Goal: Transaction & Acquisition: Purchase product/service

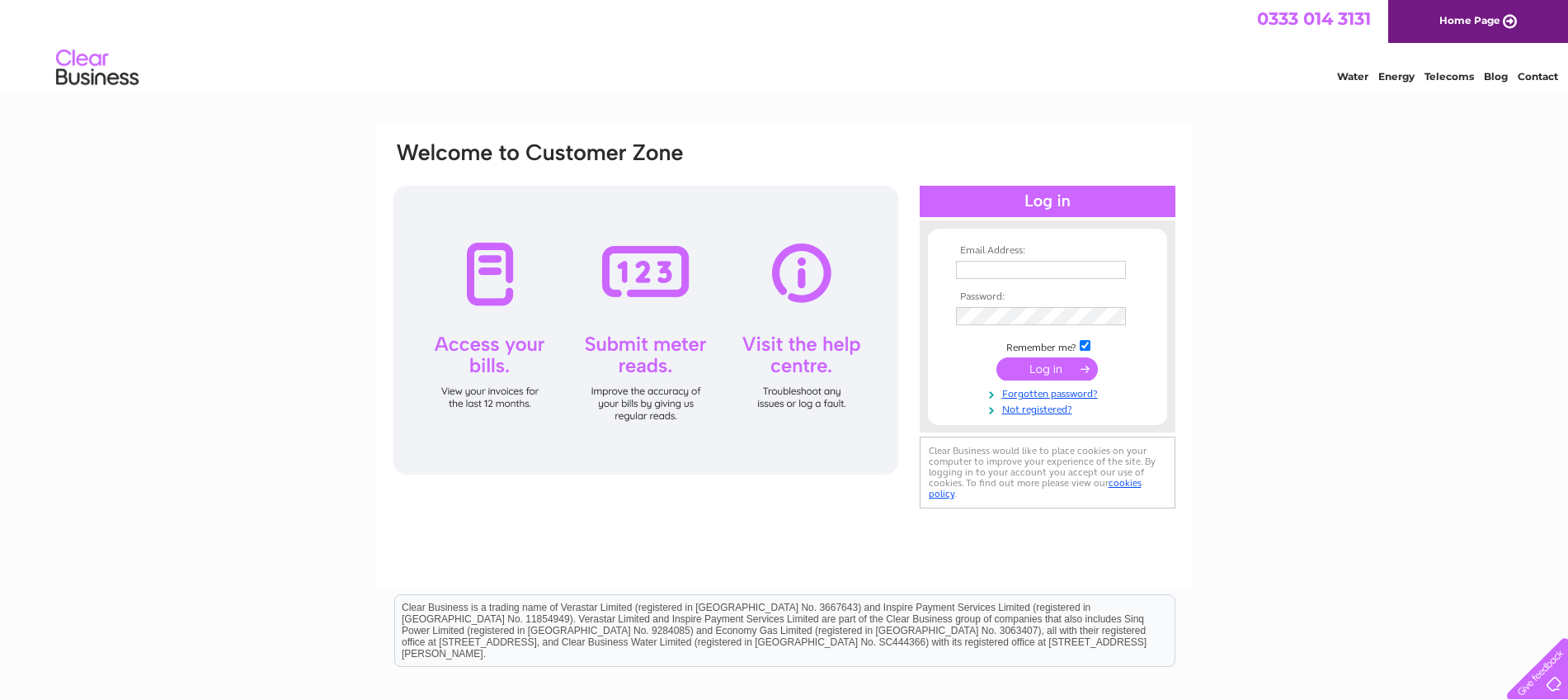
type input "[EMAIL_ADDRESS][DOMAIN_NAME]"
click at [1057, 370] on input "submit" at bounding box center [1047, 369] width 101 height 23
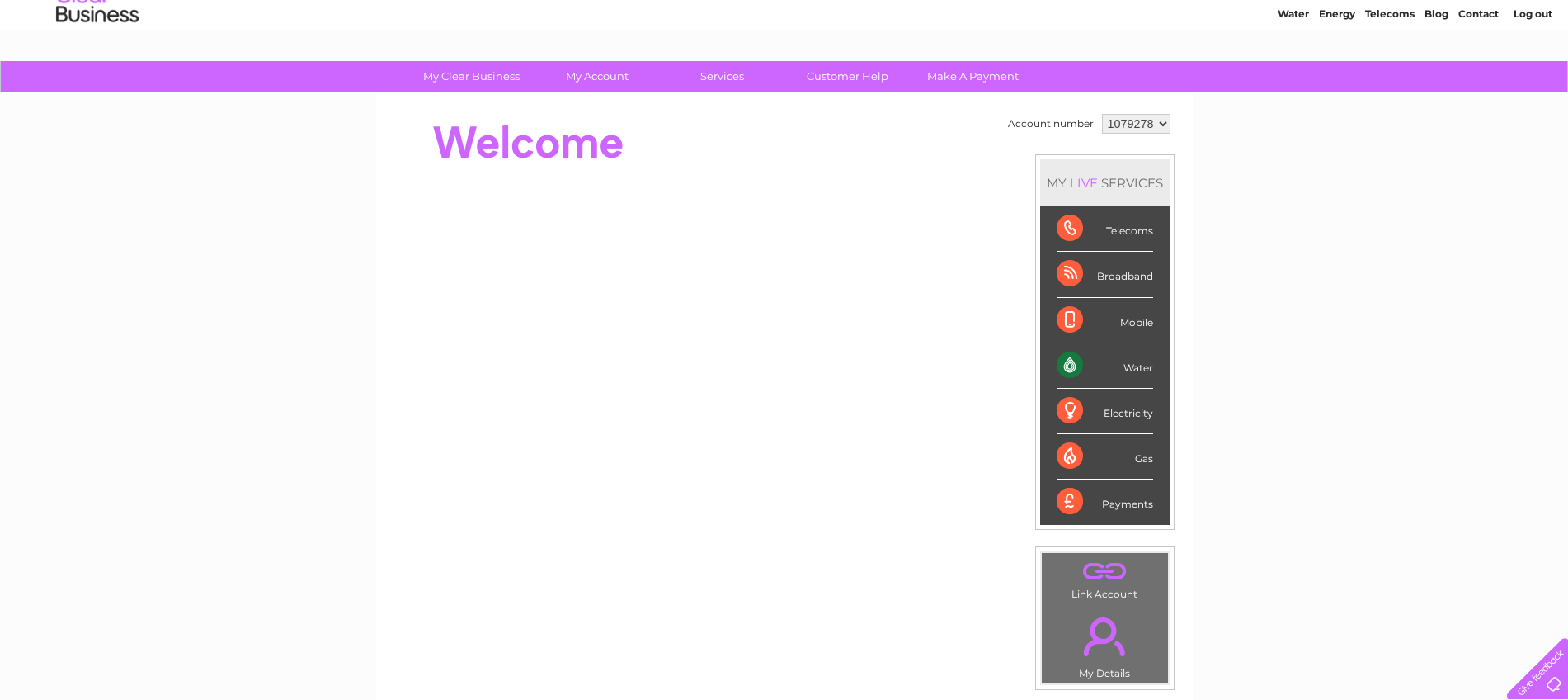
scroll to position [55, 0]
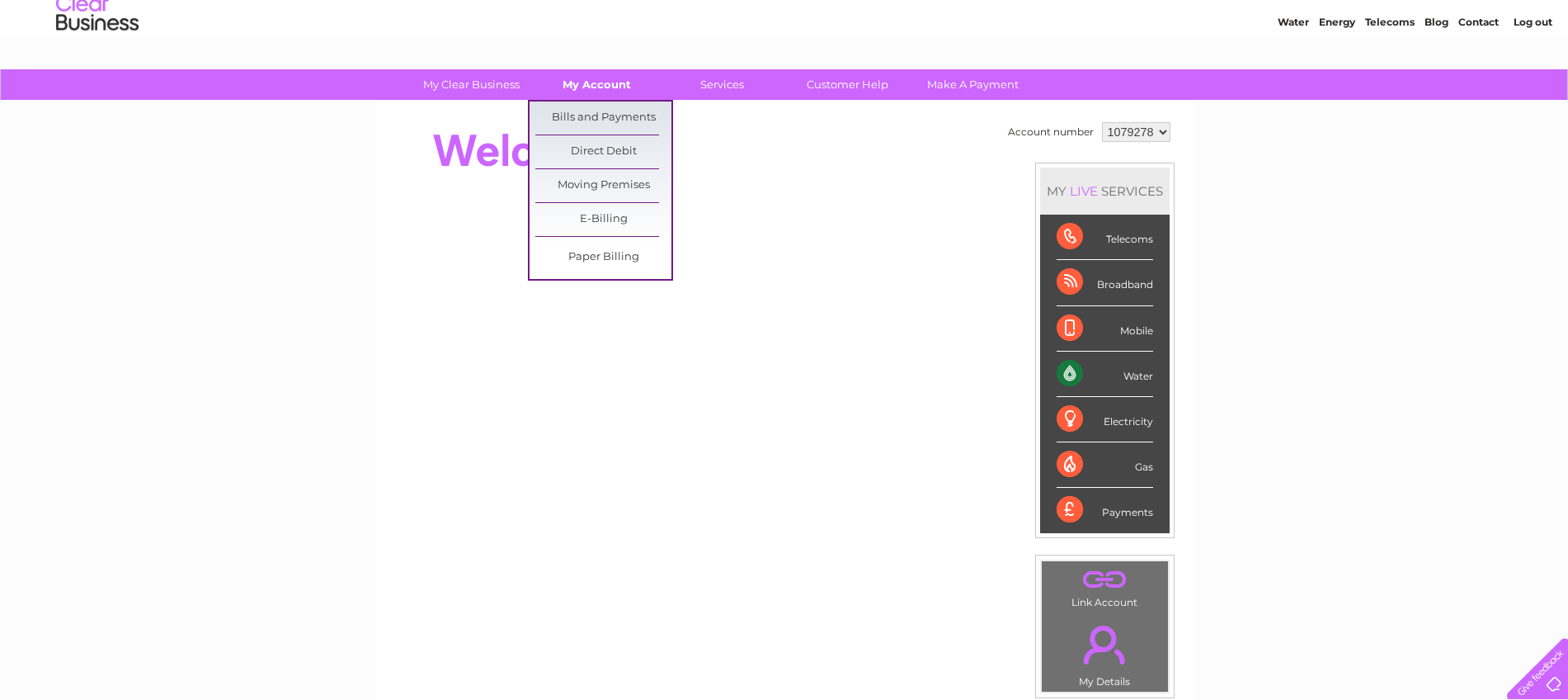
click at [602, 91] on link "My Account" at bounding box center [596, 84] width 136 height 31
click at [604, 109] on link "Bills and Payments" at bounding box center [603, 118] width 136 height 33
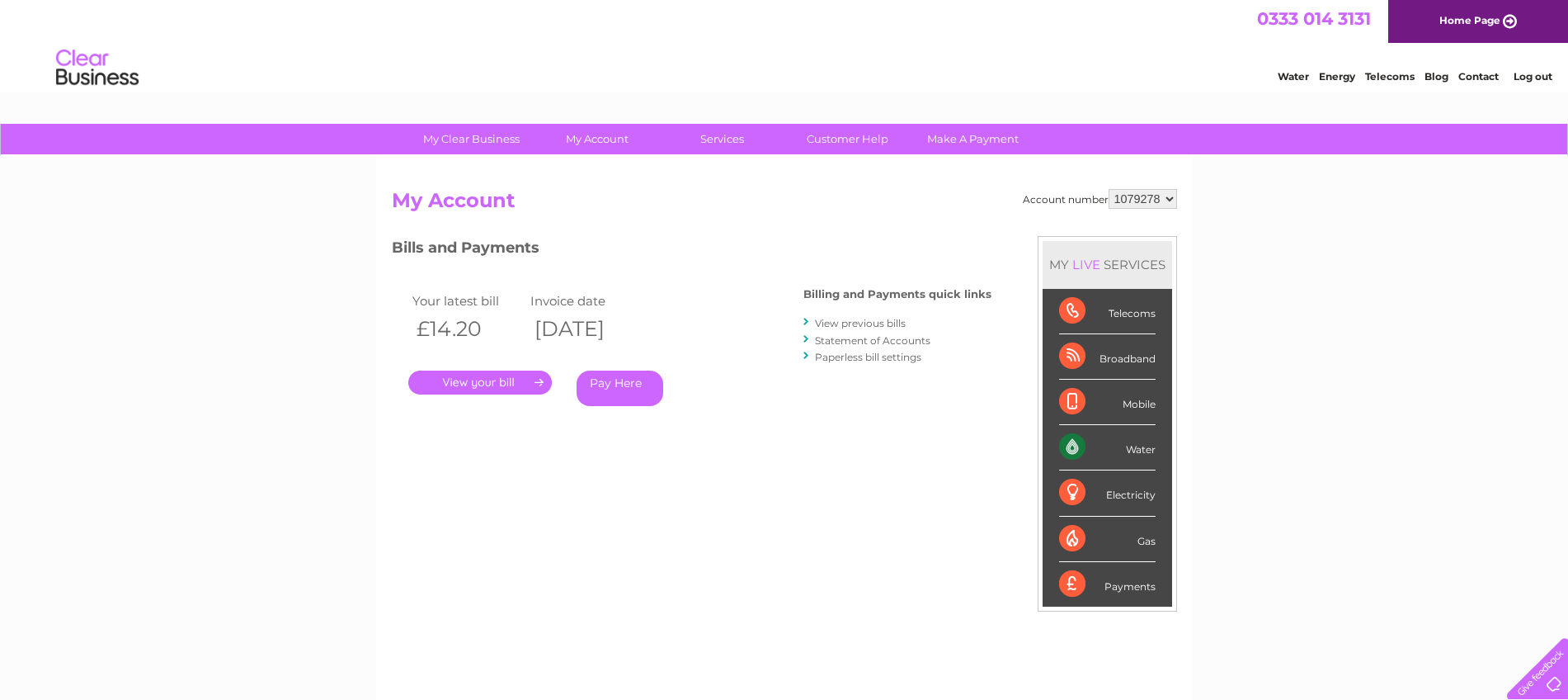
click at [609, 388] on link "Pay Here" at bounding box center [619, 388] width 86 height 35
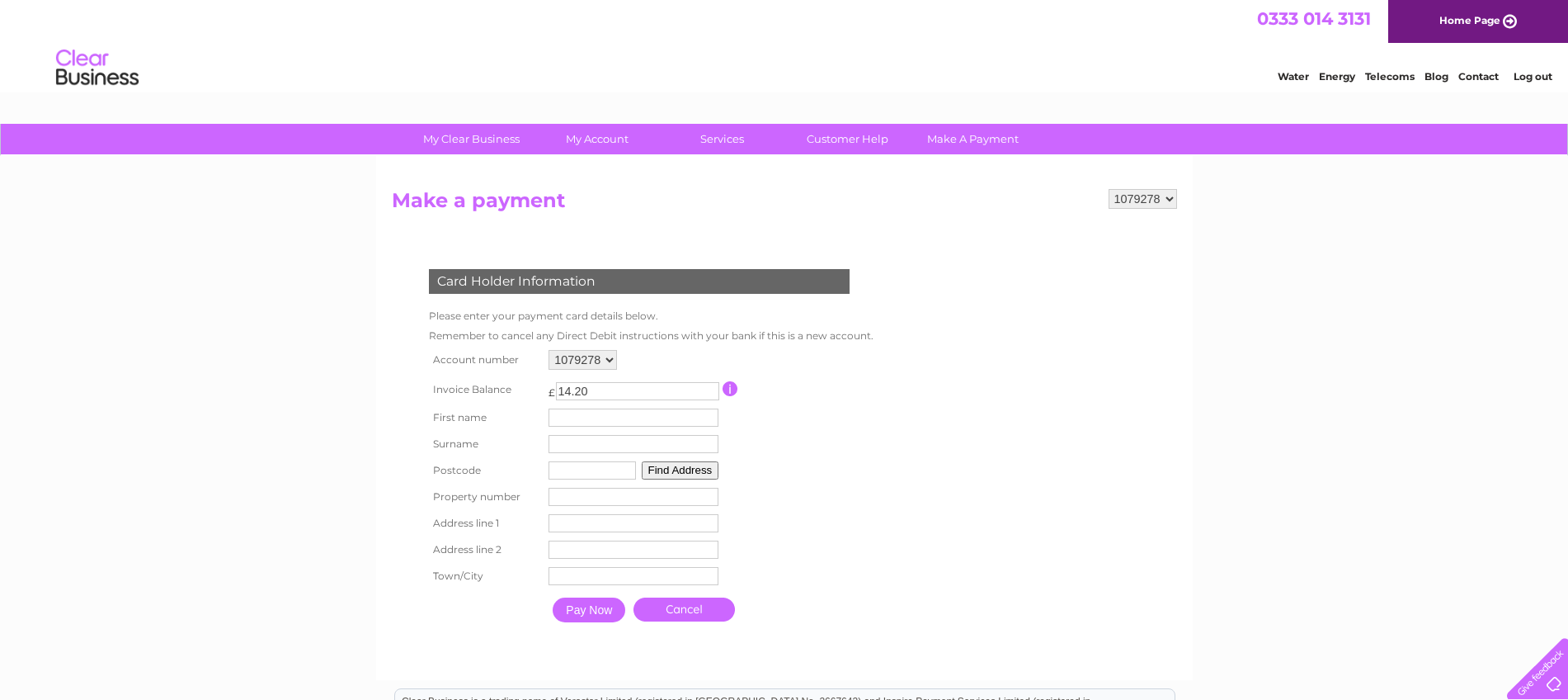
click at [576, 421] on input "text" at bounding box center [634, 418] width 170 height 18
type input "Nick"
type input "Field"
type input "G51 3BA"
type input "Acting Coach Scotland"
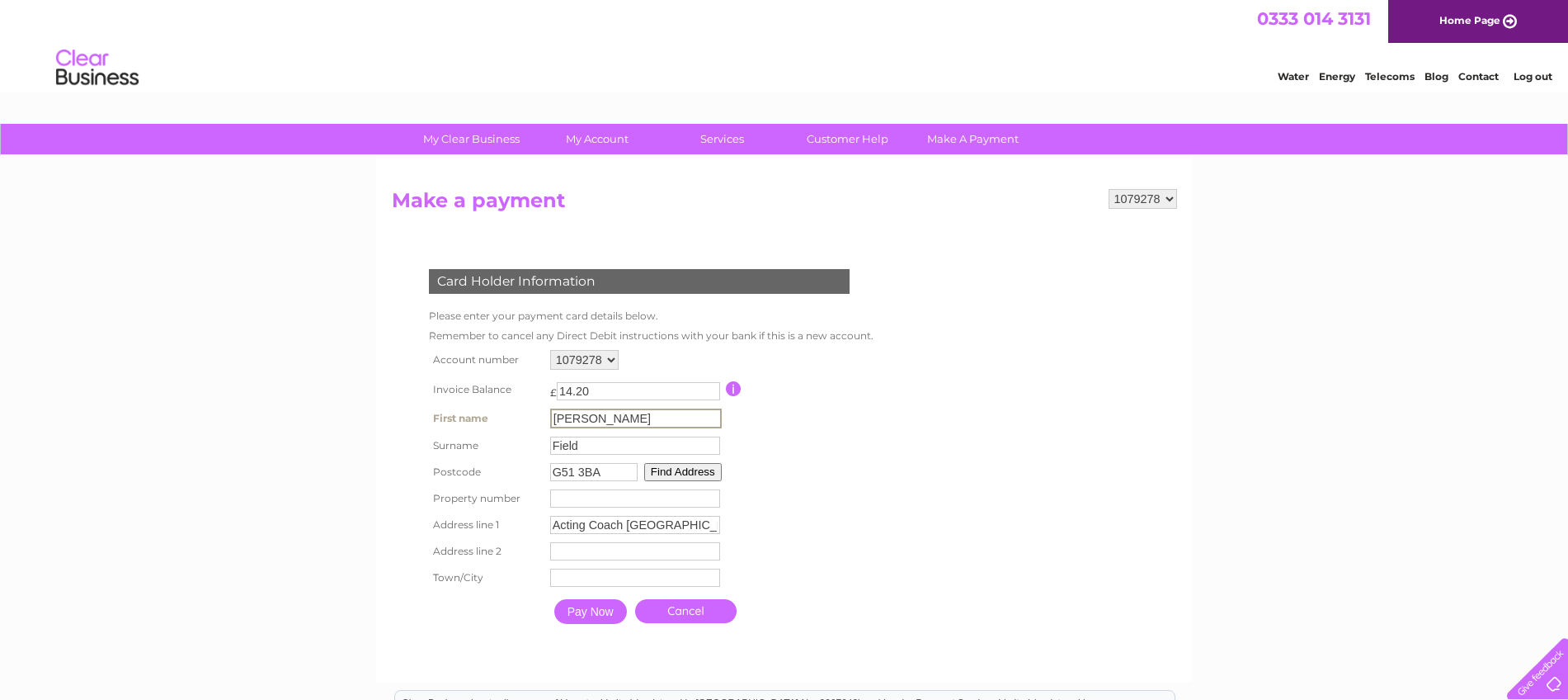
type input "6 Harmony Row"
type input "Glasgow"
click at [605, 614] on input "Pay Now" at bounding box center [589, 610] width 73 height 25
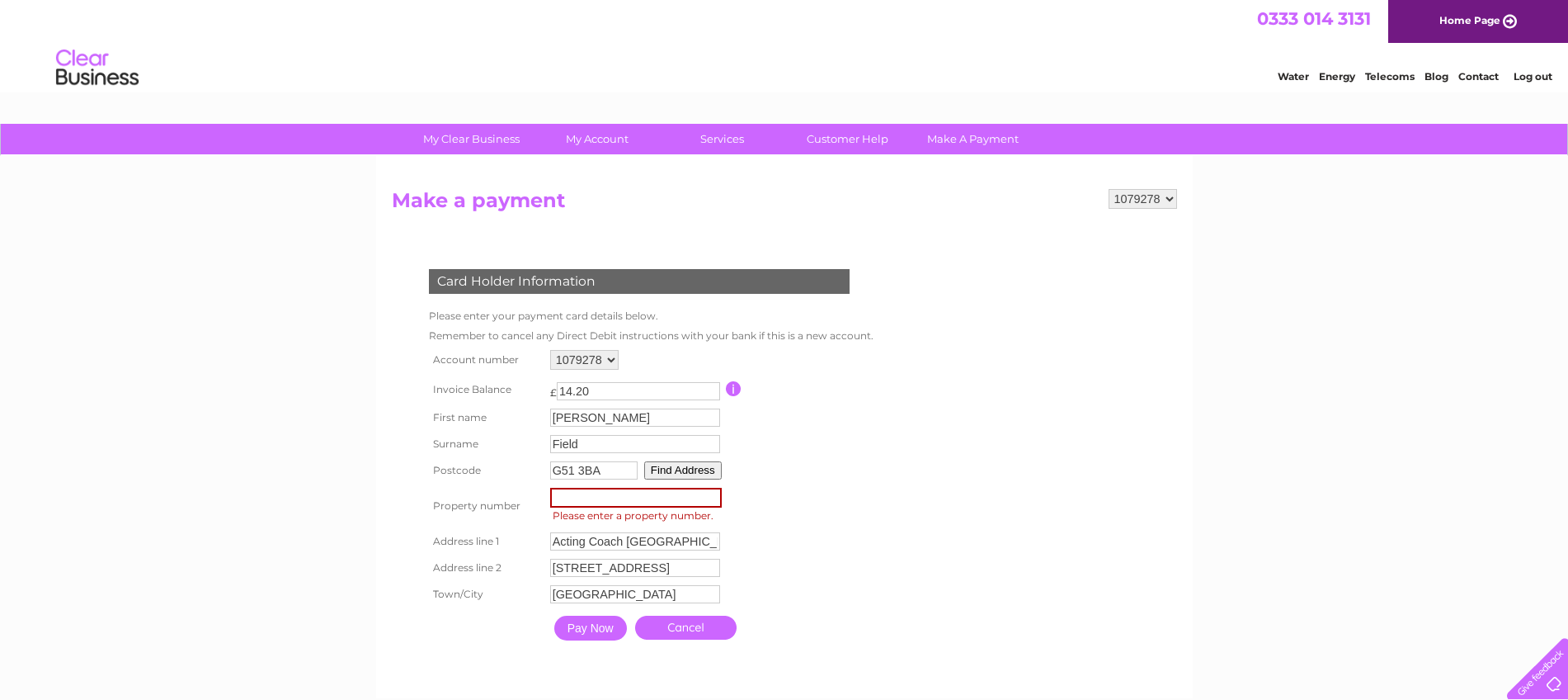
click at [581, 487] on input "number" at bounding box center [636, 497] width 171 height 20
click at [1151, 202] on select "1079278 1125860" at bounding box center [1143, 198] width 69 height 20
click at [1109, 189] on select "1079278 1125860" at bounding box center [1143, 198] width 69 height 20
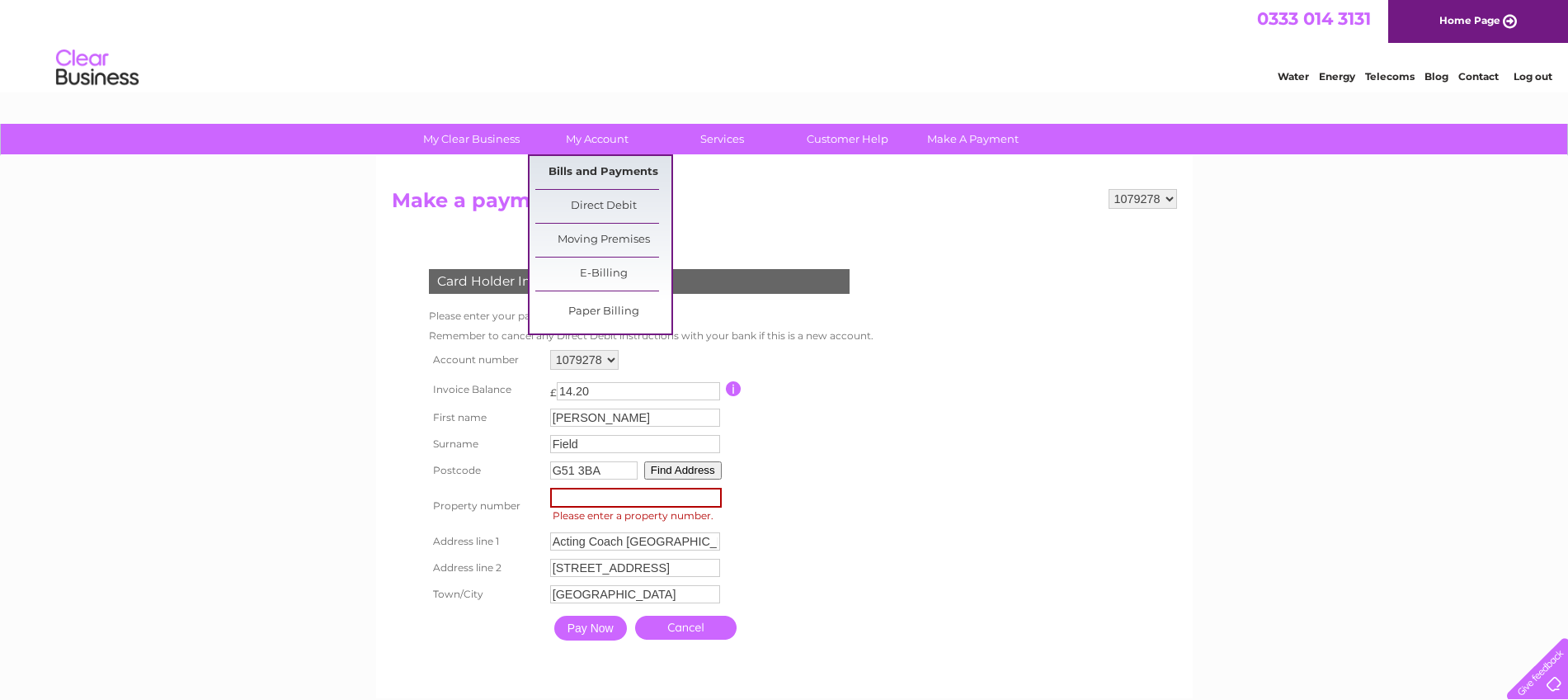
click at [594, 169] on link "Bills and Payments" at bounding box center [603, 172] width 136 height 33
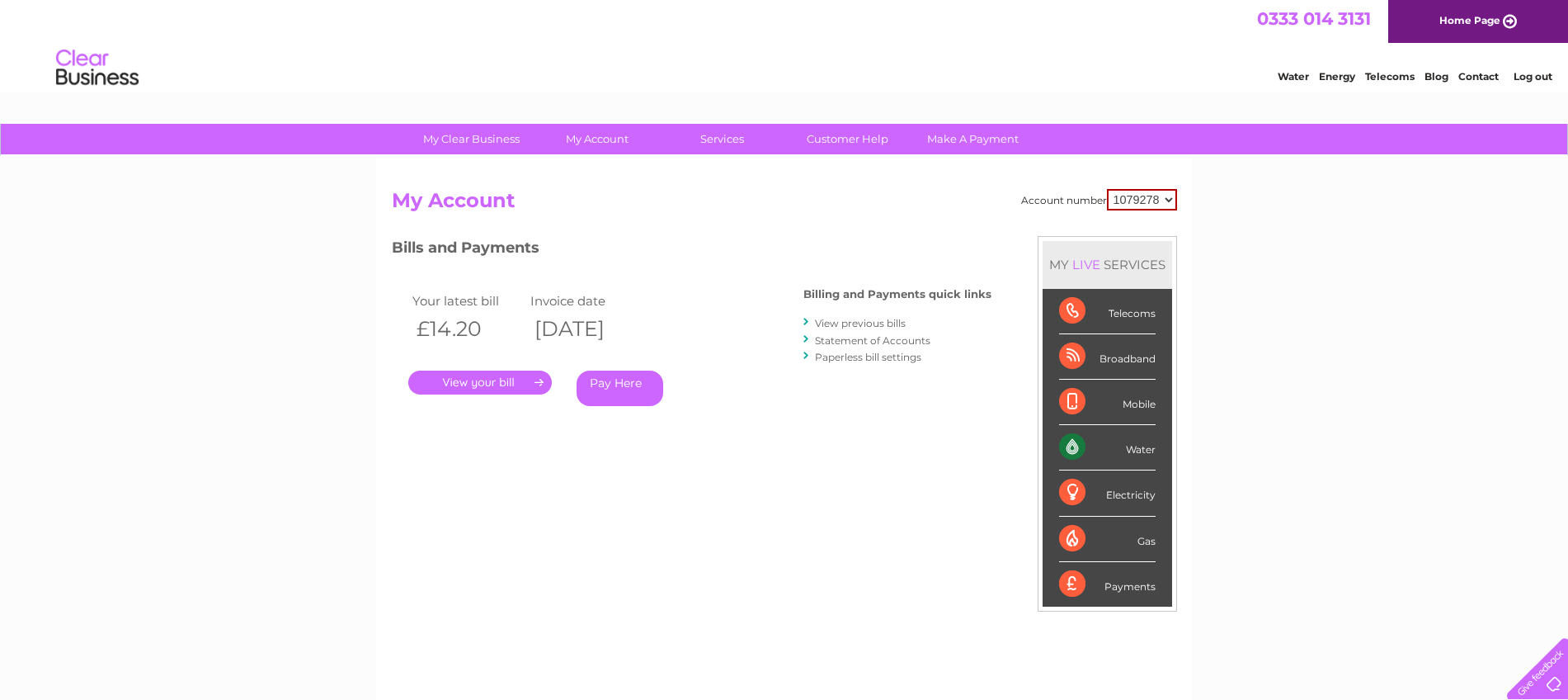
click at [501, 379] on link "." at bounding box center [481, 382] width 144 height 24
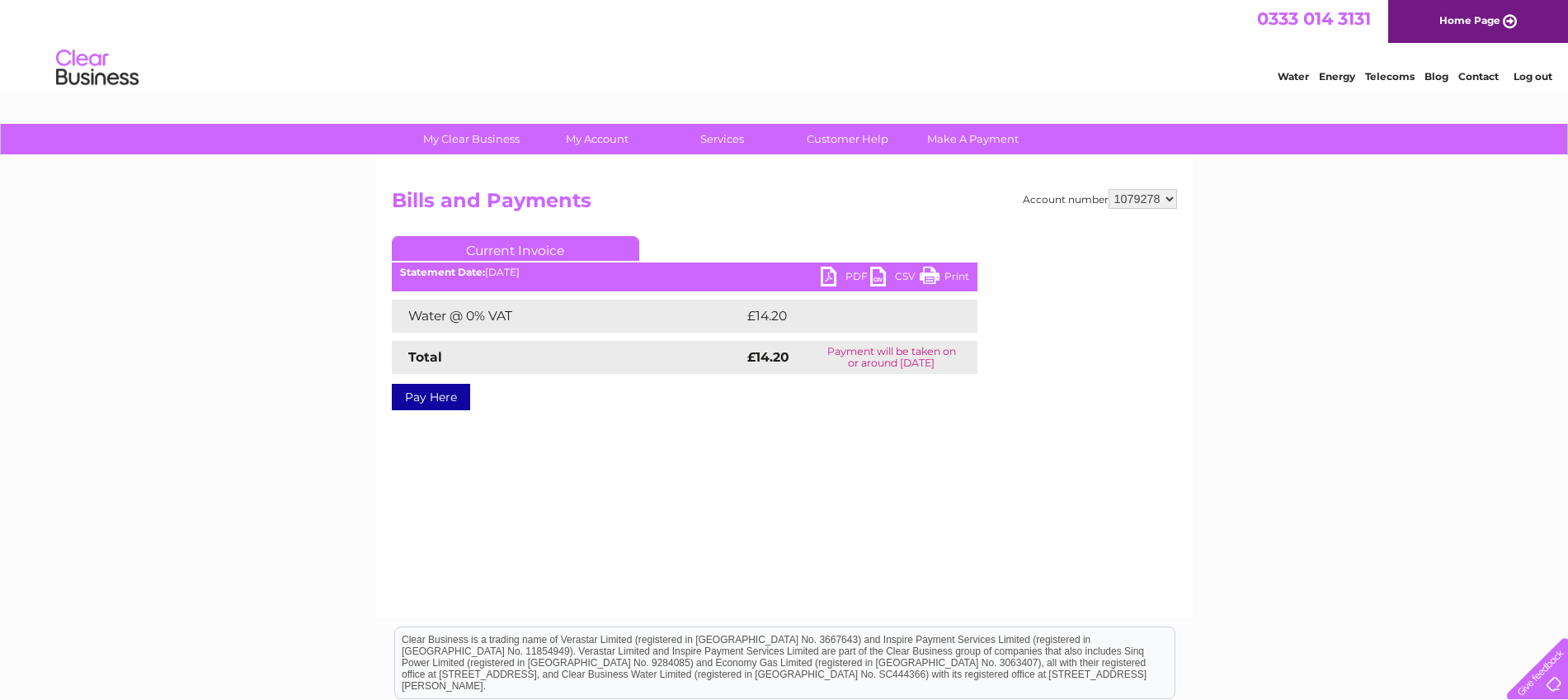
click at [828, 277] on link "PDF" at bounding box center [845, 278] width 50 height 24
click at [419, 398] on link "Pay Here" at bounding box center [431, 397] width 78 height 27
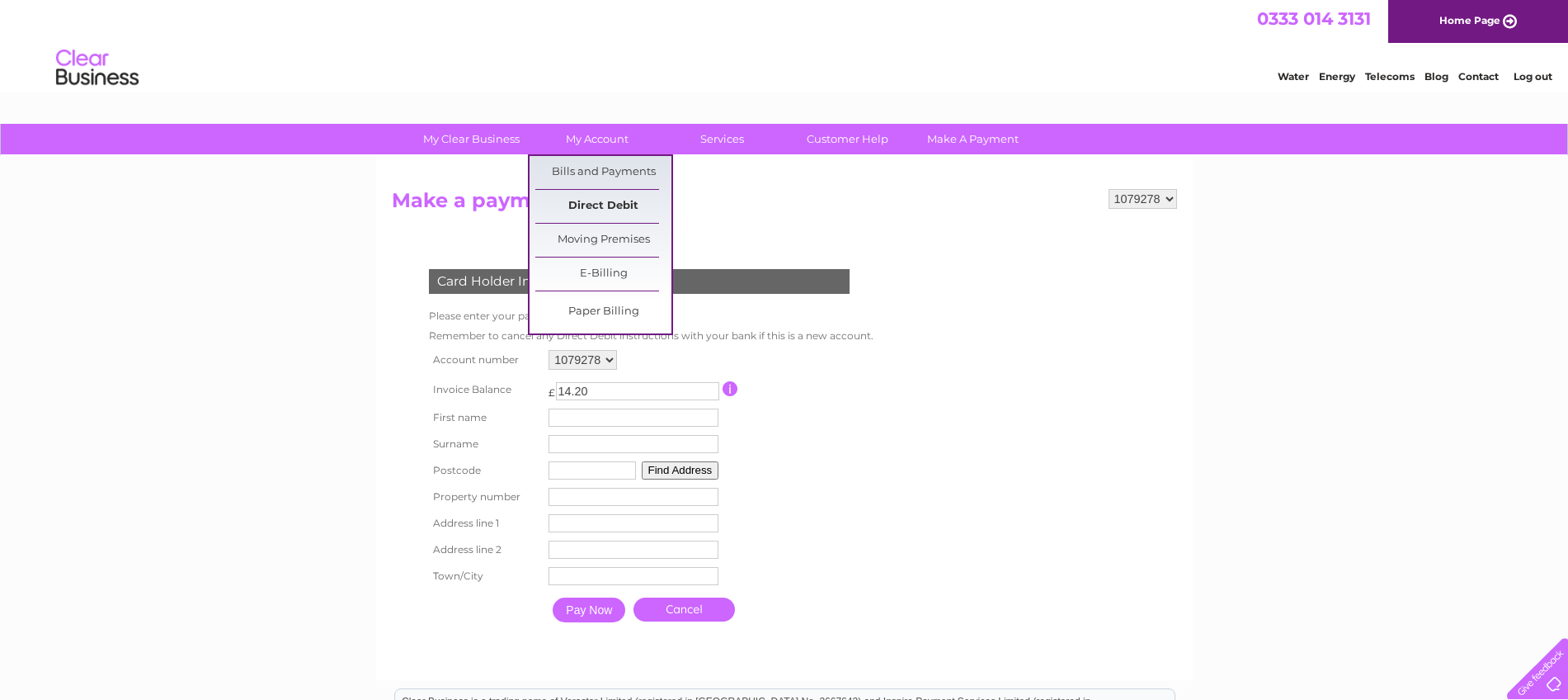
click at [596, 204] on link "Direct Debit" at bounding box center [603, 206] width 136 height 33
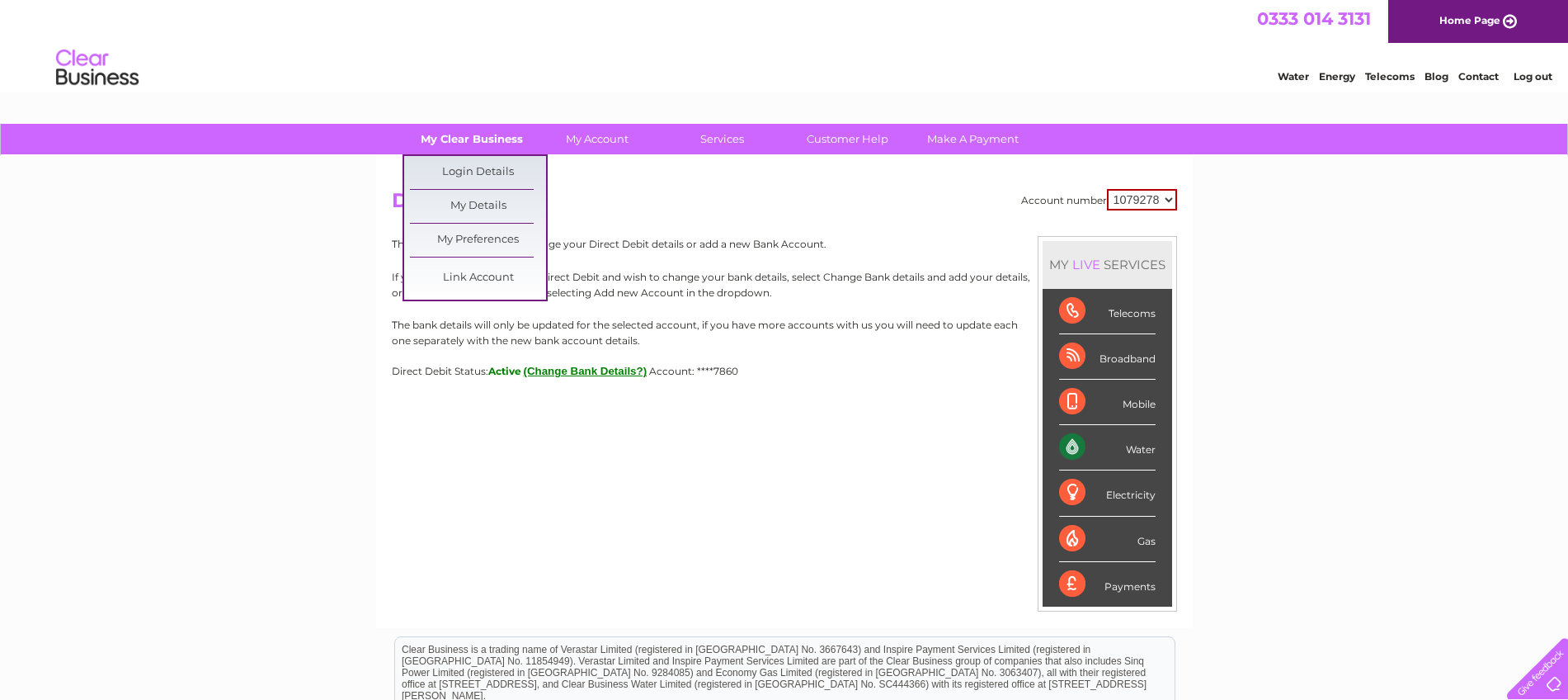
click at [463, 139] on link "My Clear Business" at bounding box center [471, 139] width 136 height 31
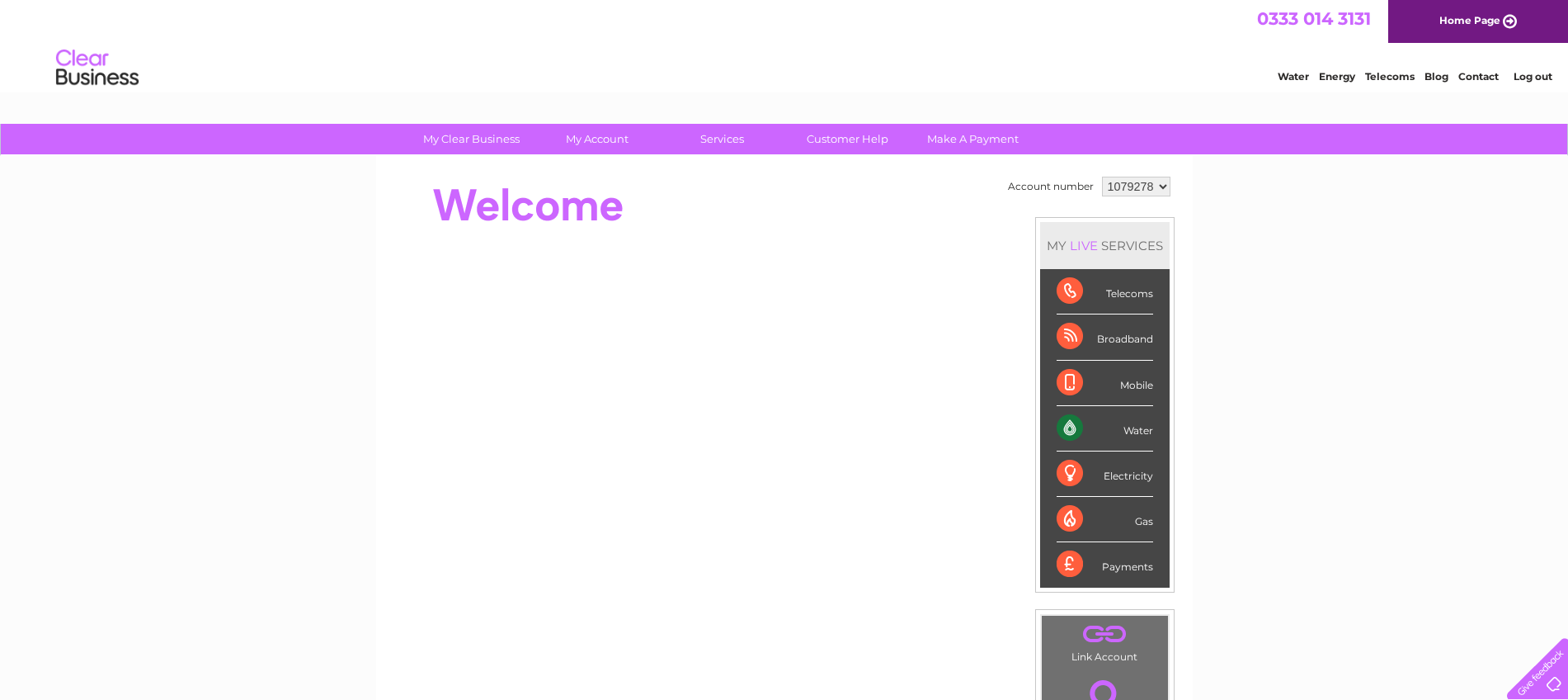
click at [1143, 185] on select "1079278 1125860" at bounding box center [1136, 186] width 69 height 20
select select "1125860"
click at [1102, 176] on select "1079278 1125860" at bounding box center [1136, 186] width 69 height 20
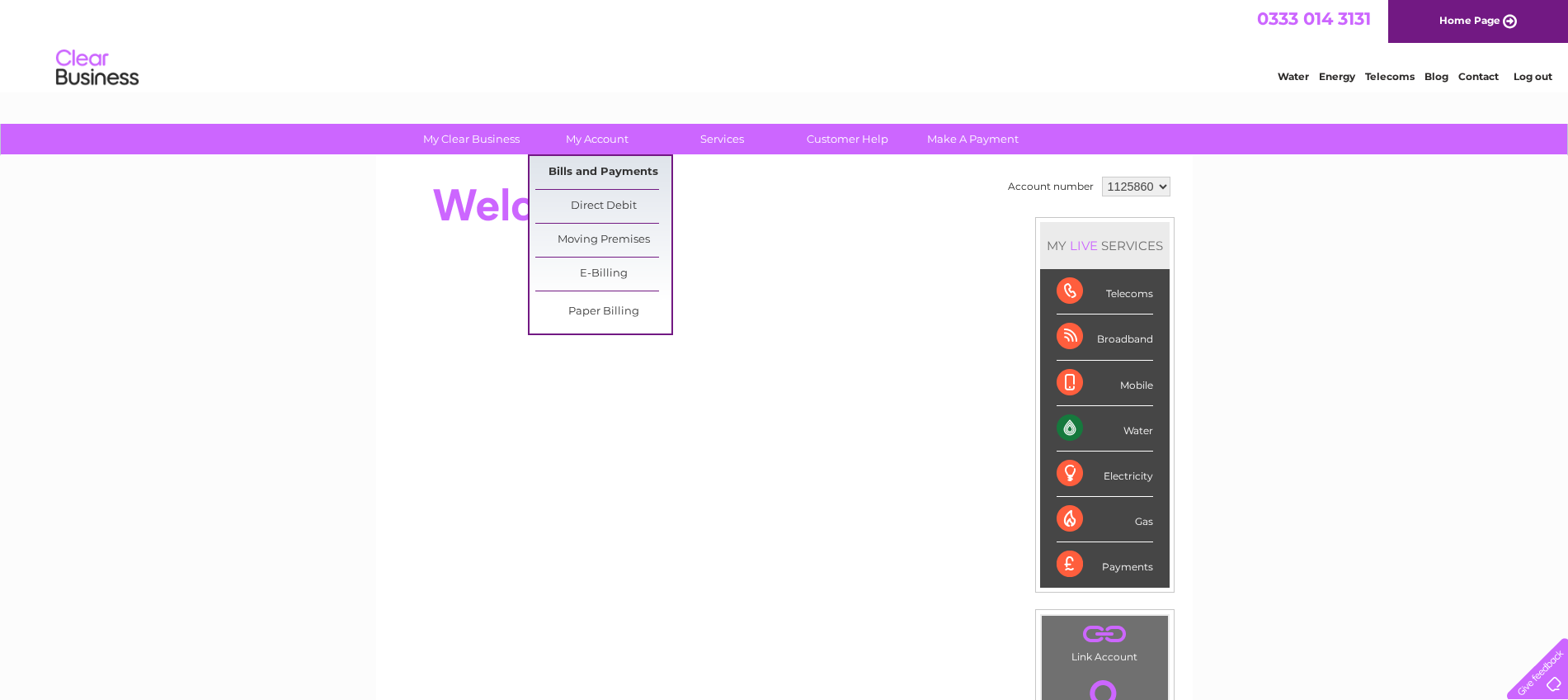
click at [591, 165] on link "Bills and Payments" at bounding box center [603, 172] width 136 height 33
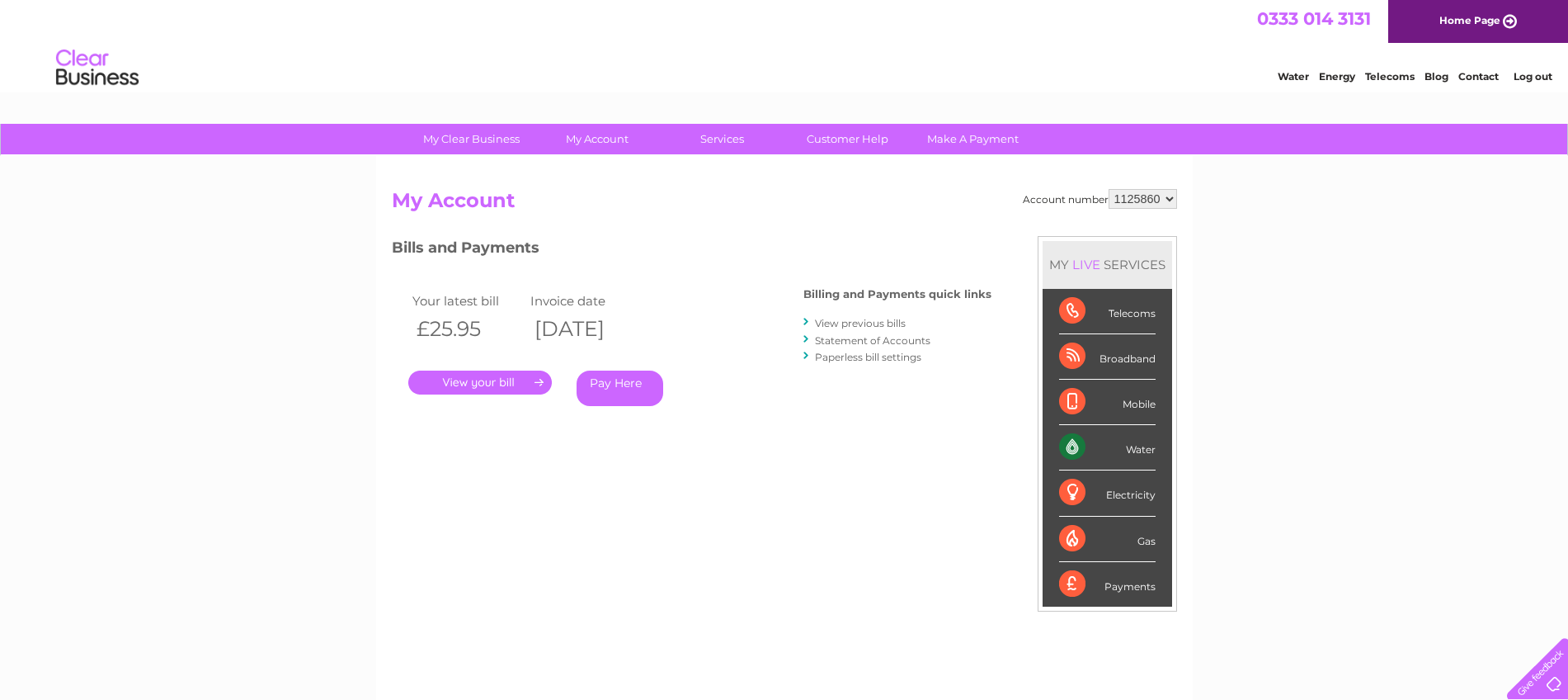
click at [516, 379] on link "." at bounding box center [481, 382] width 144 height 24
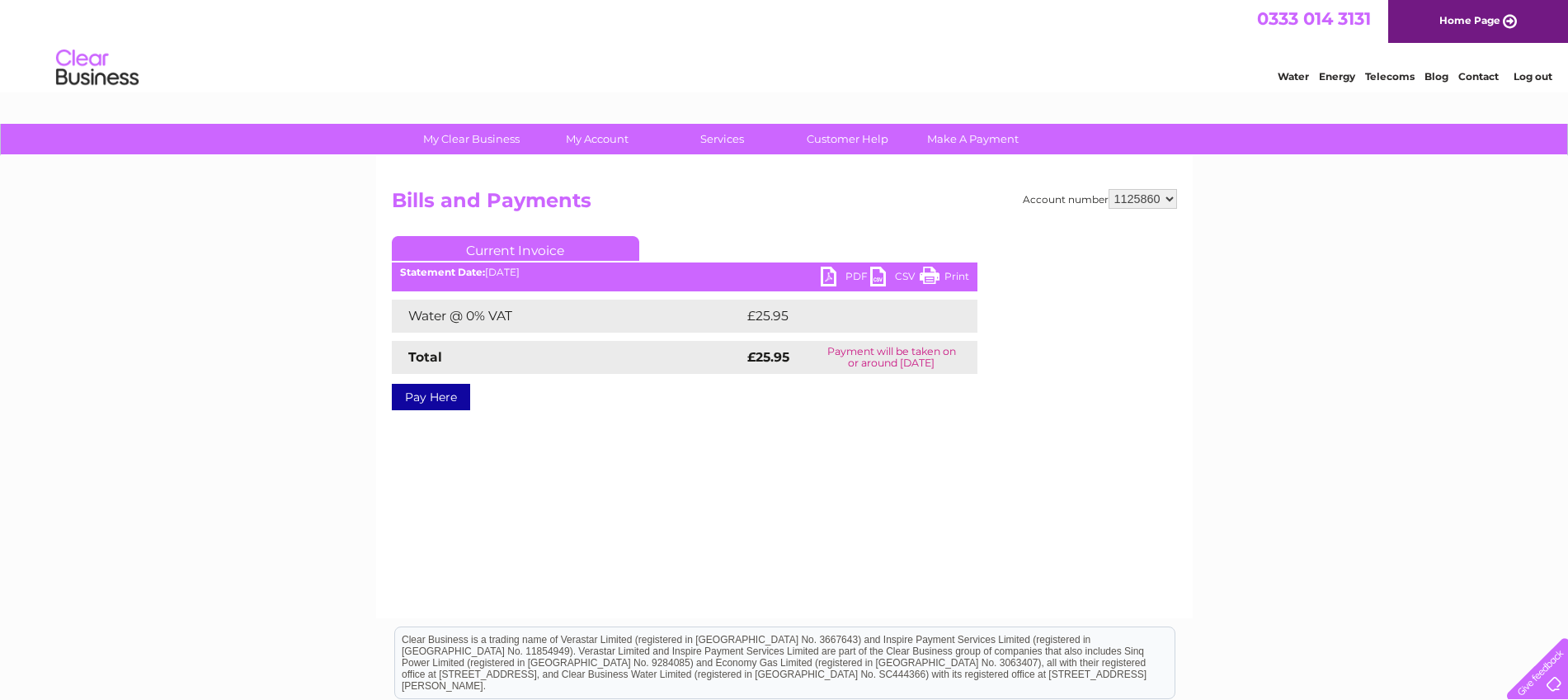
click at [827, 272] on link "PDF" at bounding box center [845, 278] width 50 height 24
